Goal: Information Seeking & Learning: Check status

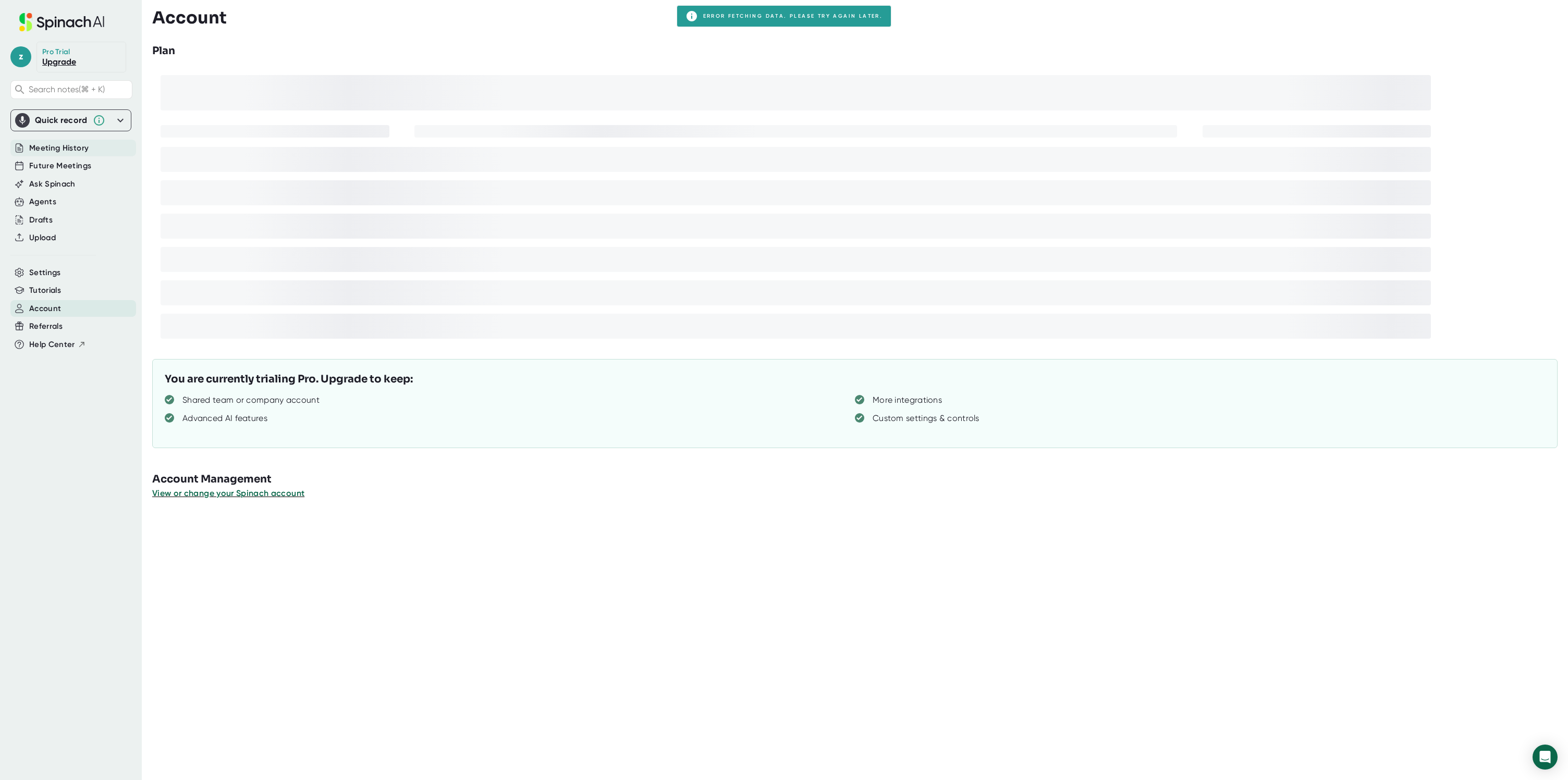
click at [66, 147] on span "Meeting History" at bounding box center [59, 148] width 60 height 12
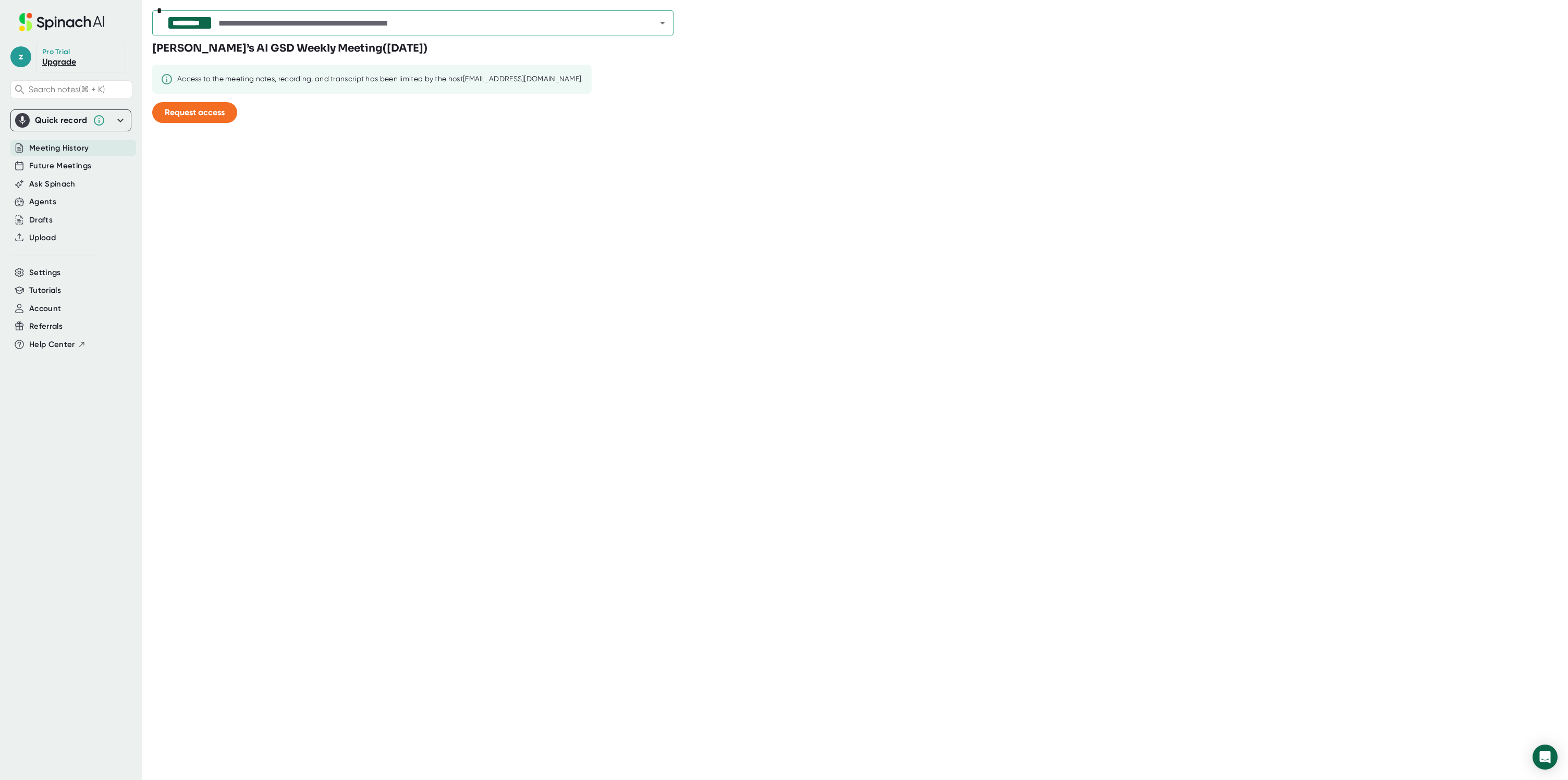
click at [439, 21] on input "text" at bounding box center [427, 23] width 423 height 15
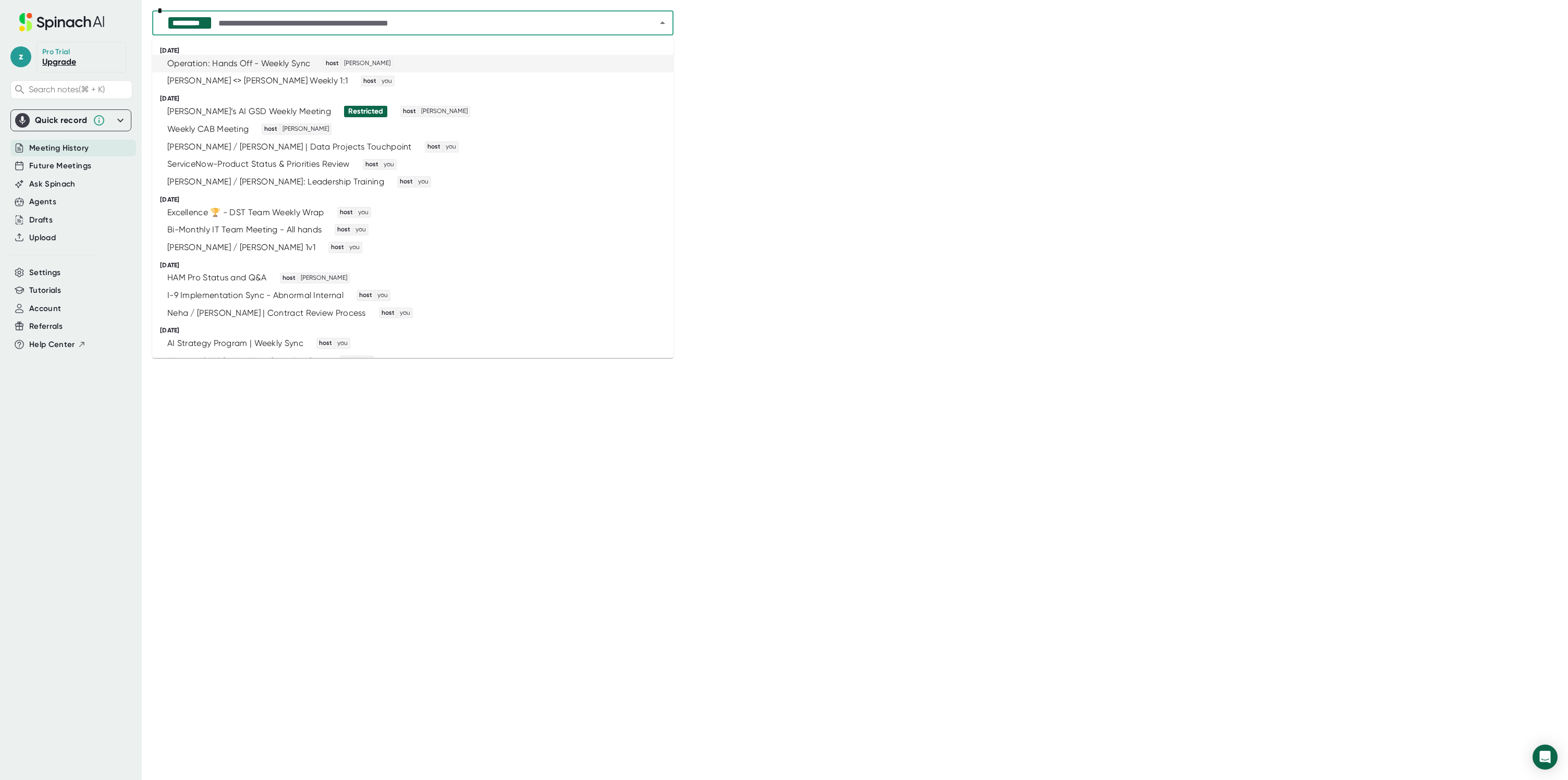
click at [425, 63] on div "Operation: Hands Off - Weekly Sync host [PERSON_NAME]" at bounding box center [408, 63] width 495 height 12
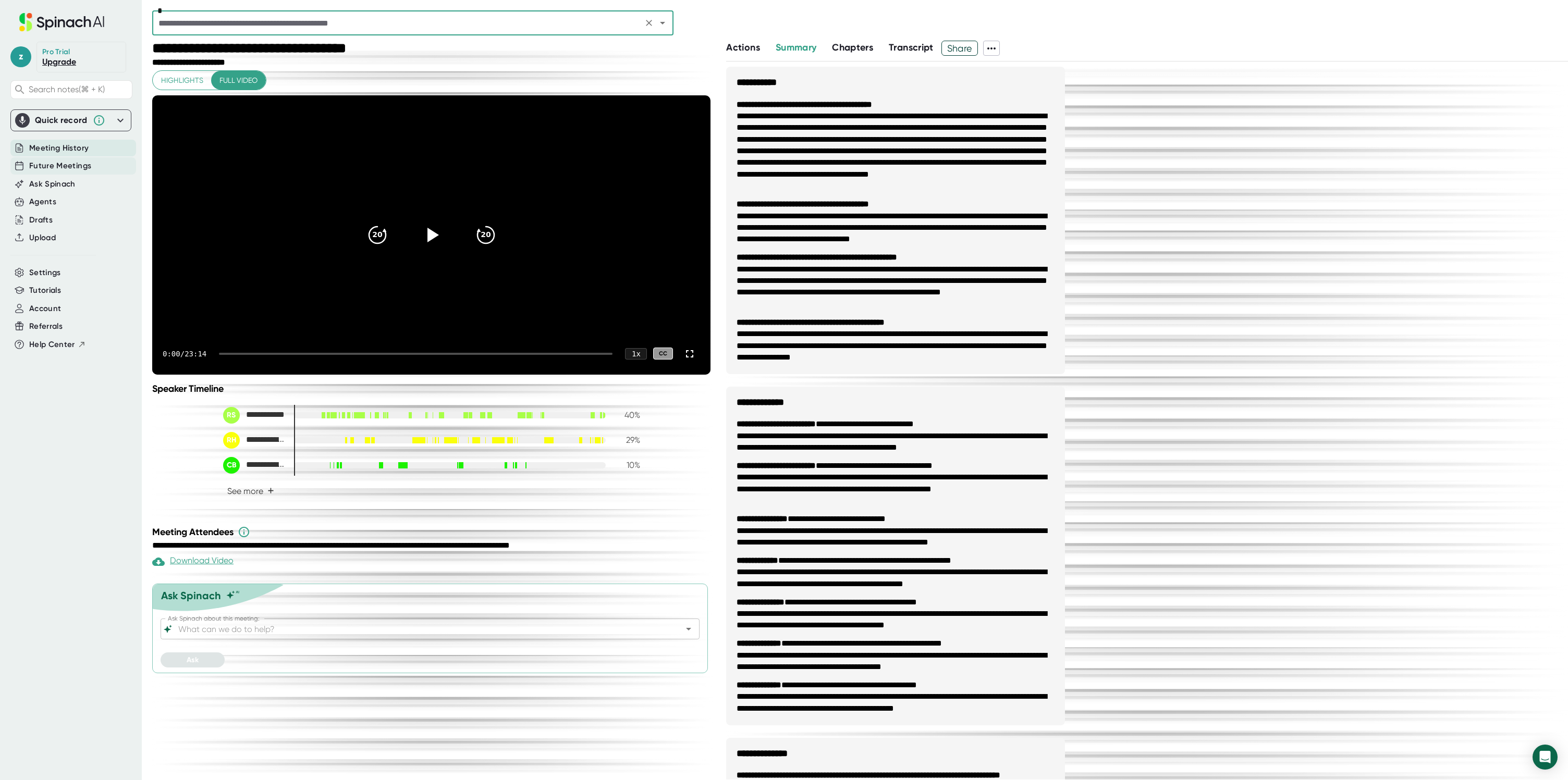
click at [86, 165] on span "Future Meetings" at bounding box center [60, 166] width 62 height 12
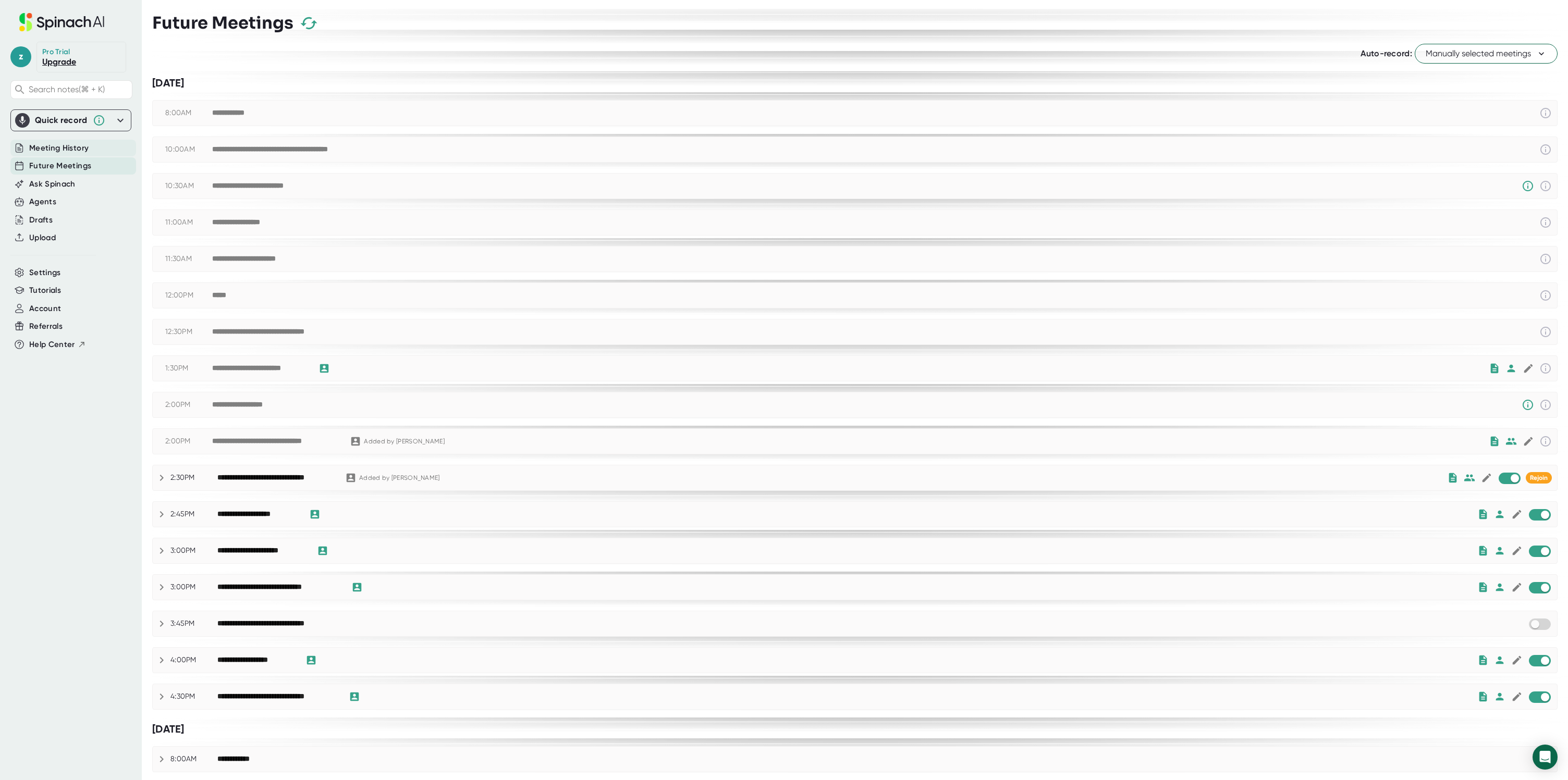
click at [56, 150] on span "Meeting History" at bounding box center [59, 148] width 60 height 12
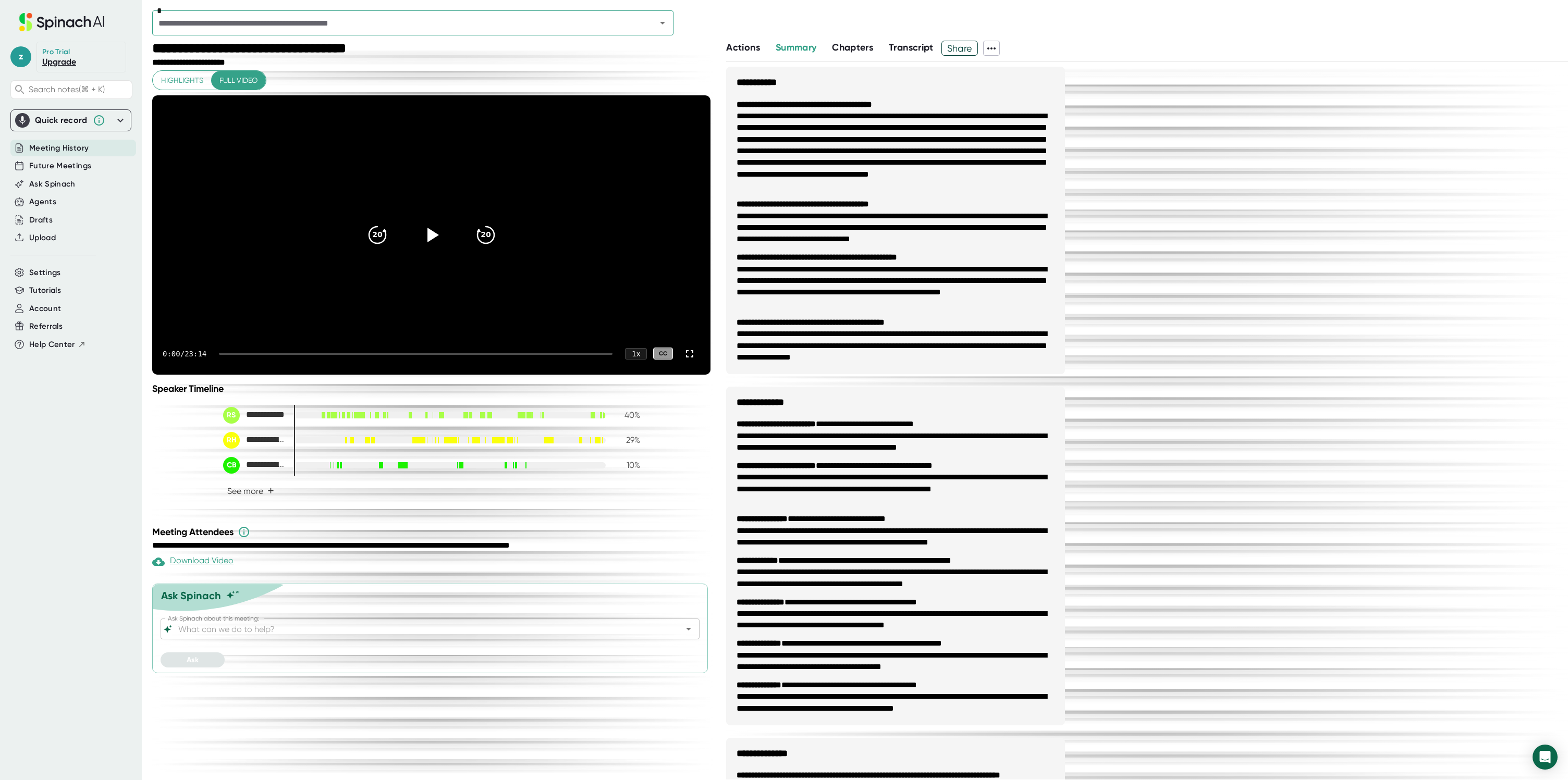
click at [85, 150] on span "Meeting History" at bounding box center [59, 148] width 60 height 12
click at [76, 169] on span "Future Meetings" at bounding box center [60, 166] width 62 height 12
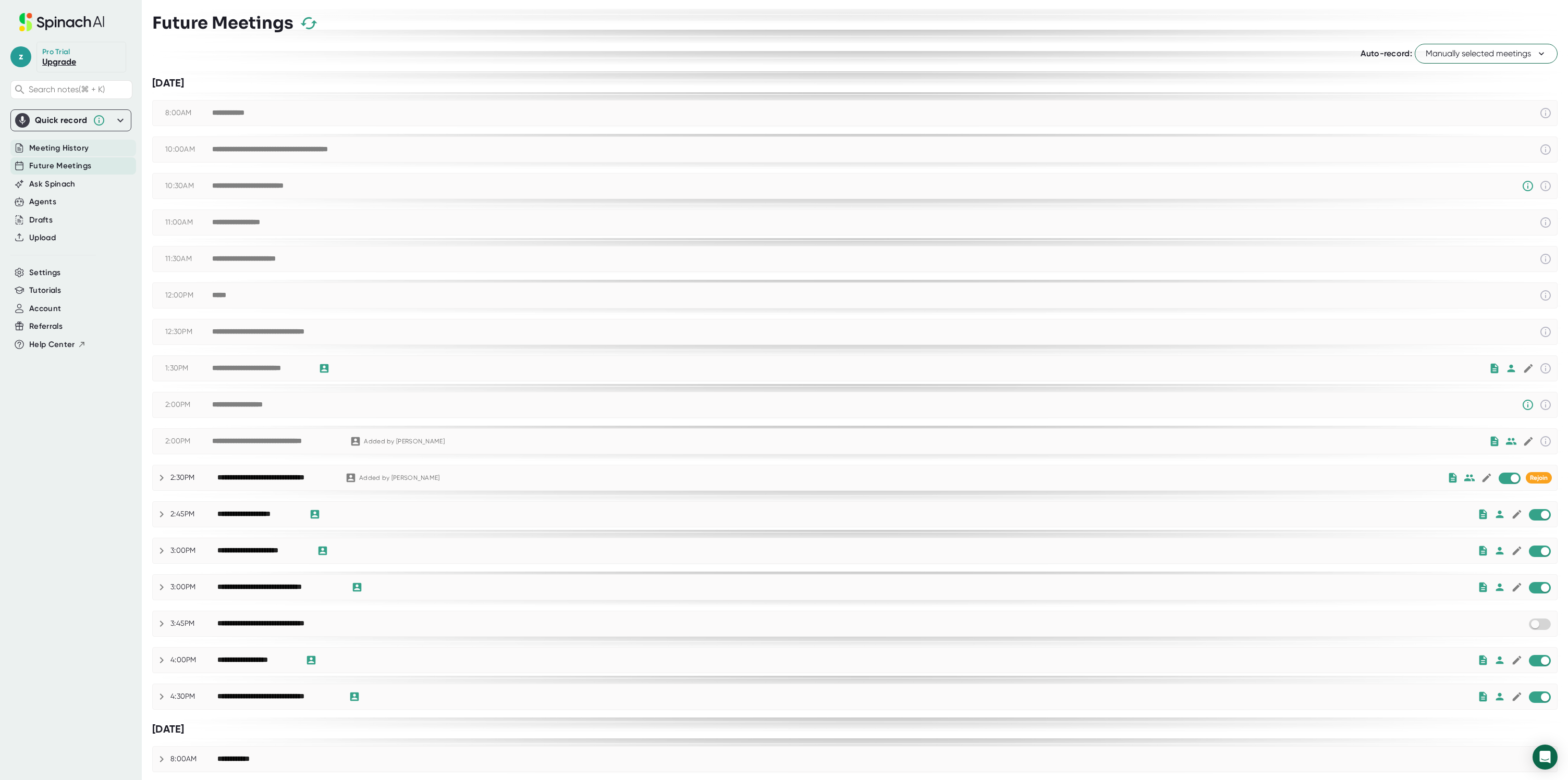
click at [77, 147] on span "Meeting History" at bounding box center [59, 148] width 60 height 12
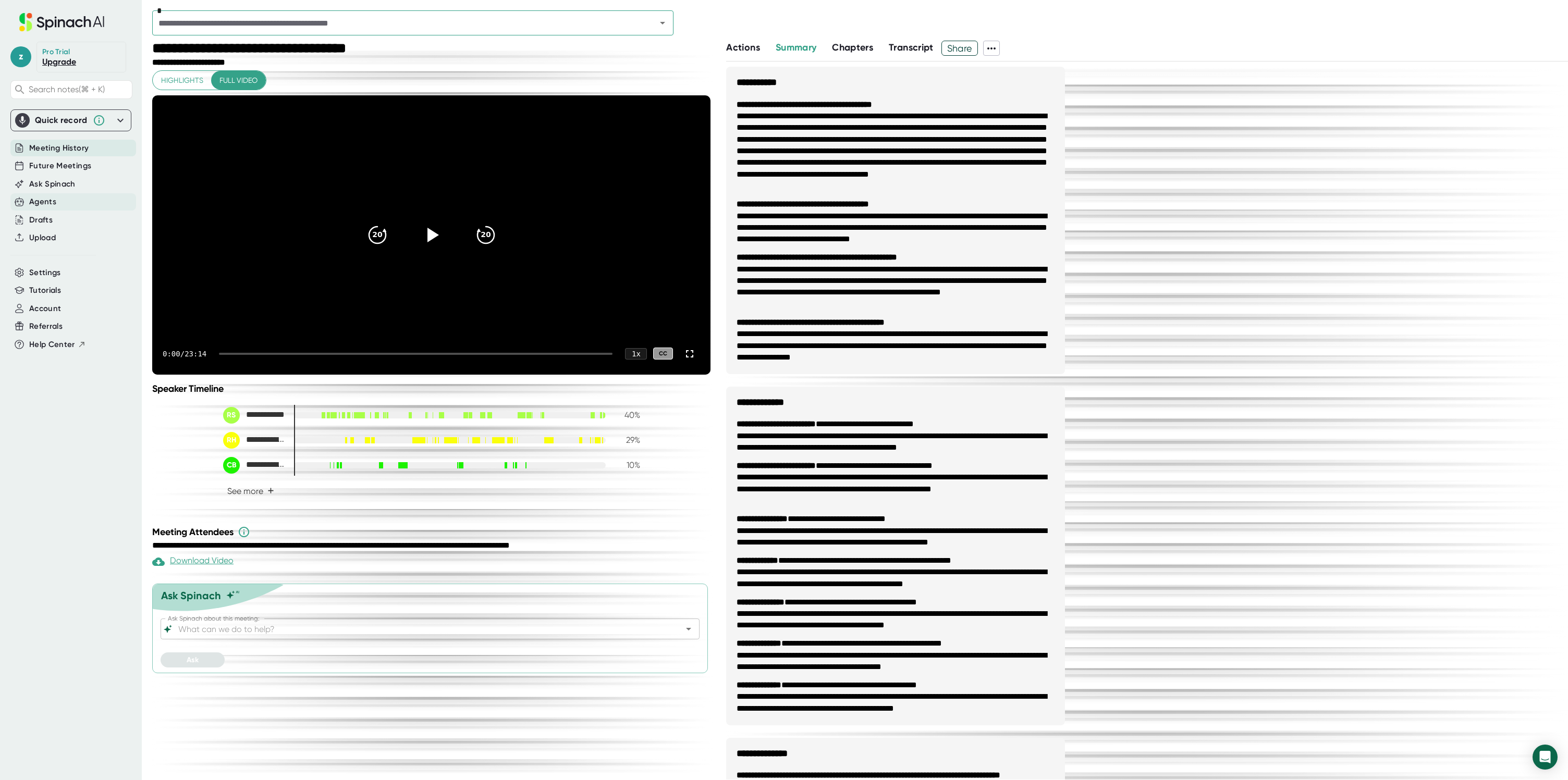
click at [55, 209] on div "Agents" at bounding box center [73, 202] width 125 height 17
